Goal: Task Accomplishment & Management: Use online tool/utility

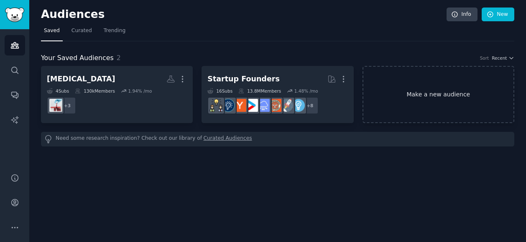
click at [427, 95] on link "Make a new audience" at bounding box center [438, 94] width 152 height 57
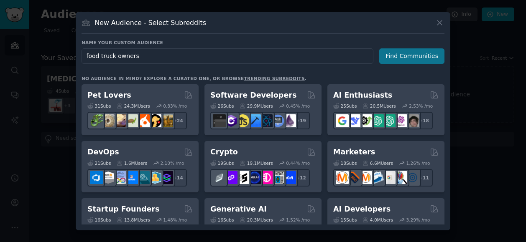
type input "food truck owners"
click at [408, 51] on button "Find Communities" at bounding box center [411, 55] width 65 height 15
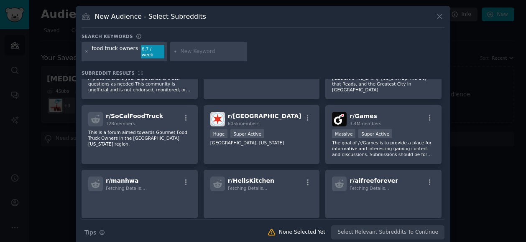
scroll to position [170, 0]
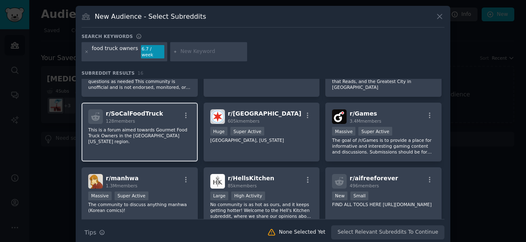
click at [156, 132] on div "r/ SoCalFoodTruck 128 members This is a forum aimed towards Gourmet Food Truck …" at bounding box center [140, 132] width 116 height 59
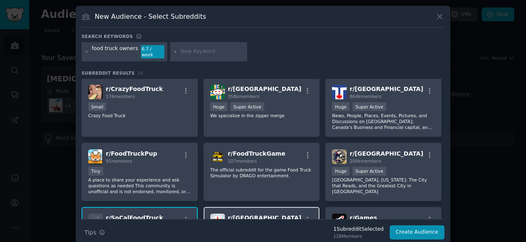
scroll to position [0, 0]
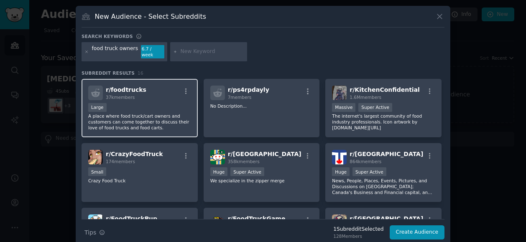
click at [140, 113] on p "A place where food truck/cart owners and customers can come together to discuss…" at bounding box center [139, 122] width 103 height 18
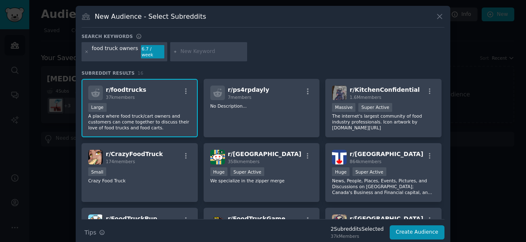
click at [199, 48] on input "text" at bounding box center [213, 52] width 64 height 8
type input "food truck operators"
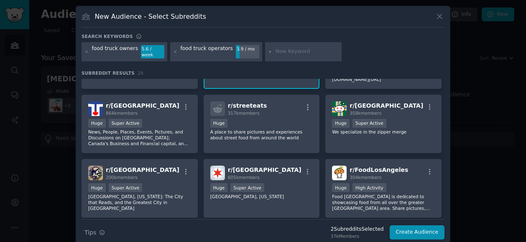
scroll to position [115, 0]
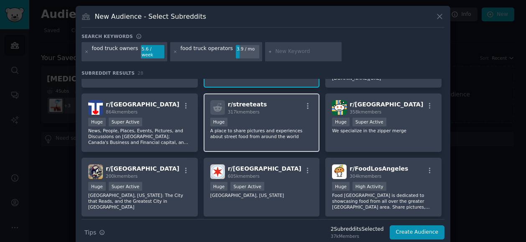
click at [264, 128] on p "A place to share pictures and experiences about street food from around the wor…" at bounding box center [261, 134] width 103 height 12
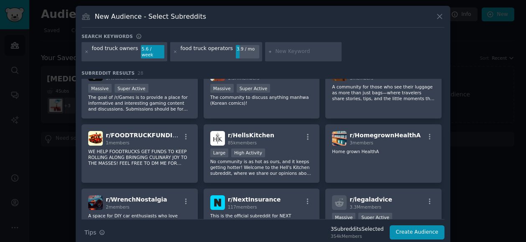
scroll to position [344, 0]
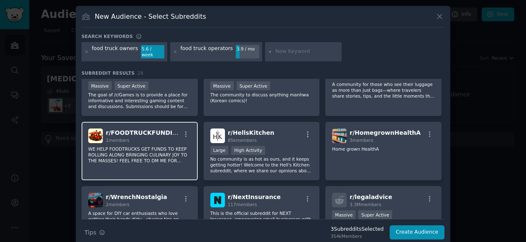
click at [139, 149] on p "WE HELP FOODTRUCKS GET FUNDS TO KEEP ROLLING ALONG BRINGING CULINARY JOY TO THE…" at bounding box center [139, 155] width 103 height 18
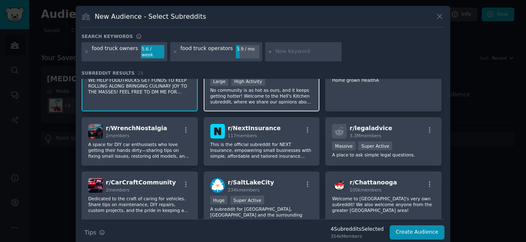
scroll to position [402, 0]
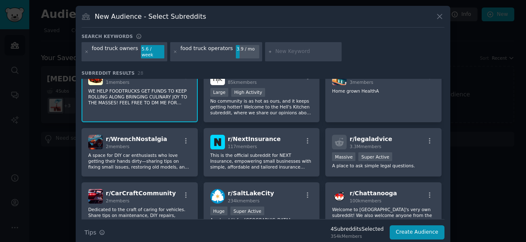
click at [292, 48] on input "text" at bounding box center [307, 52] width 64 height 8
type input "food trucks"
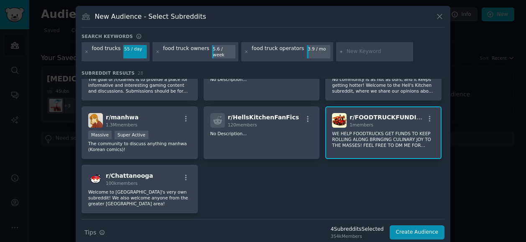
scroll to position [512, 0]
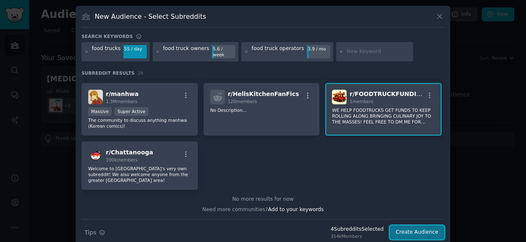
click at [422, 226] on button "Create Audience" at bounding box center [417, 233] width 55 height 14
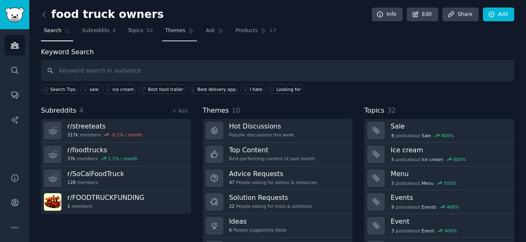
click at [165, 31] on span "Themes" at bounding box center [175, 31] width 20 height 8
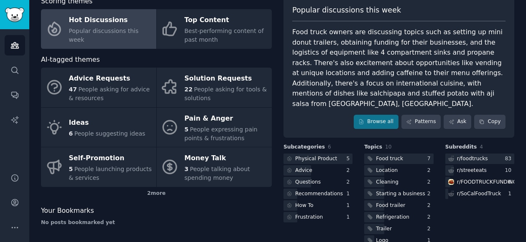
scroll to position [56, 0]
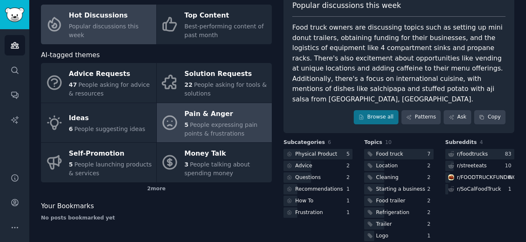
click at [226, 124] on span "People expressing pain points & frustrations" at bounding box center [220, 129] width 73 height 15
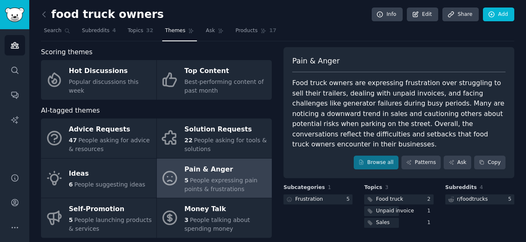
scroll to position [12, 0]
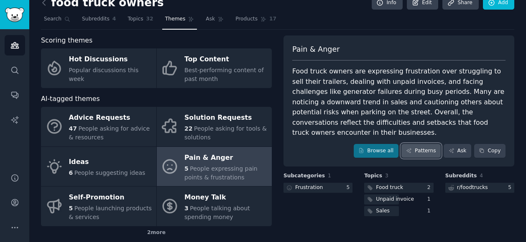
click at [420, 144] on link "Patterns" at bounding box center [420, 151] width 39 height 14
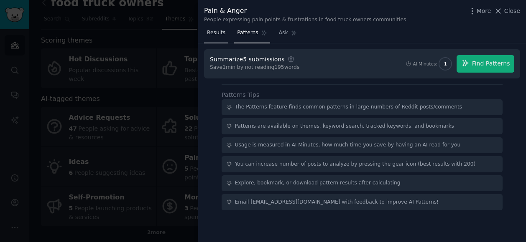
click at [212, 37] on link "Results" at bounding box center [216, 34] width 24 height 17
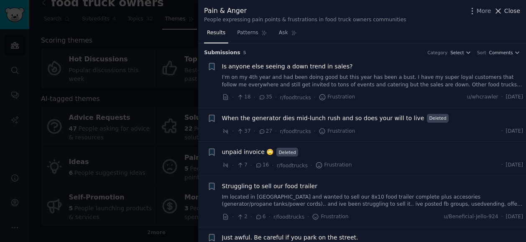
click at [510, 12] on span "Close" at bounding box center [512, 11] width 16 height 9
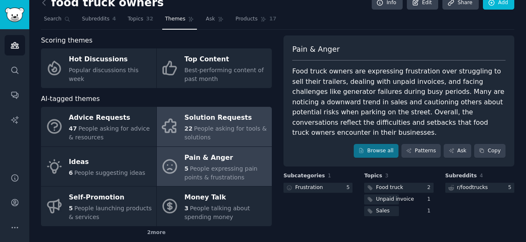
click at [205, 126] on span "People asking for tools & solutions" at bounding box center [225, 132] width 82 height 15
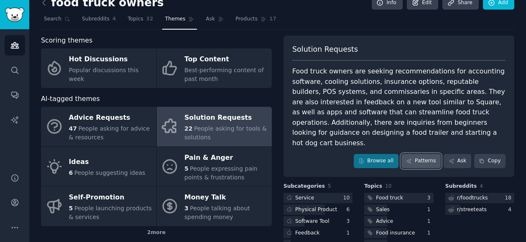
click at [418, 154] on link "Patterns" at bounding box center [420, 161] width 39 height 14
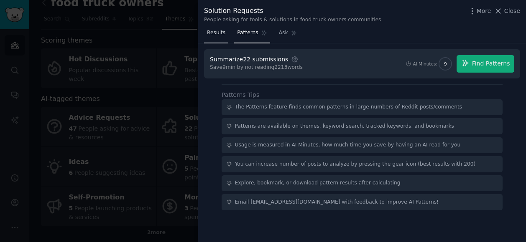
click at [210, 33] on span "Results" at bounding box center [216, 33] width 18 height 8
